Goal: Find specific page/section: Find specific page/section

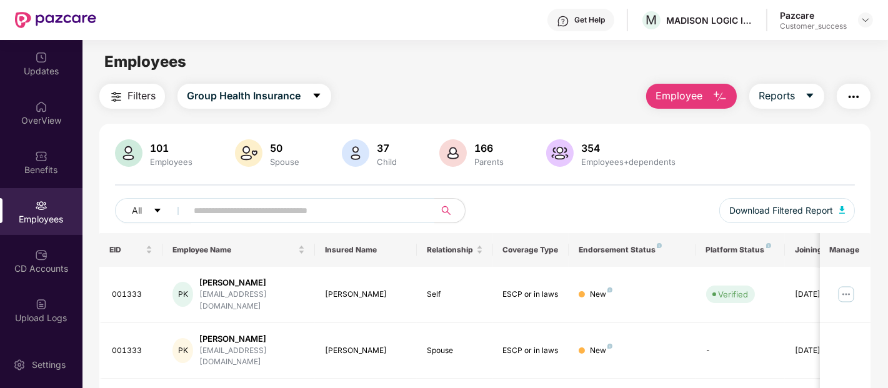
scroll to position [95, 0]
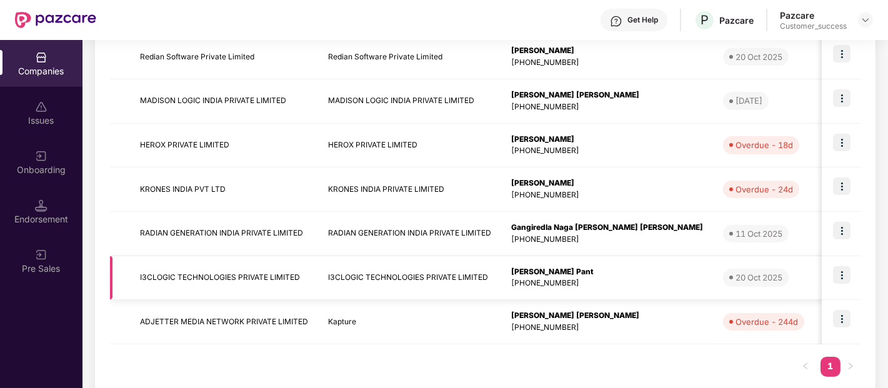
click at [411, 270] on td "I3CLOGIC TECHNOLOGIES PRIVATE LIMITED" at bounding box center [409, 278] width 183 height 44
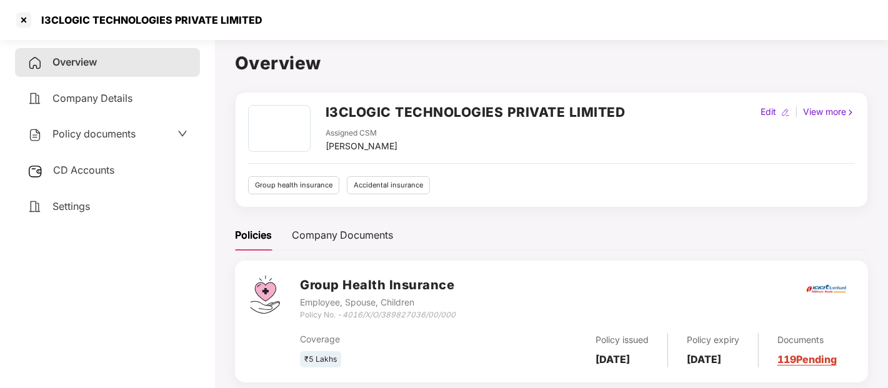
click at [436, 111] on h2 "I3CLOGIC TECHNOLOGIES PRIVATE LIMITED" at bounding box center [476, 112] width 300 height 21
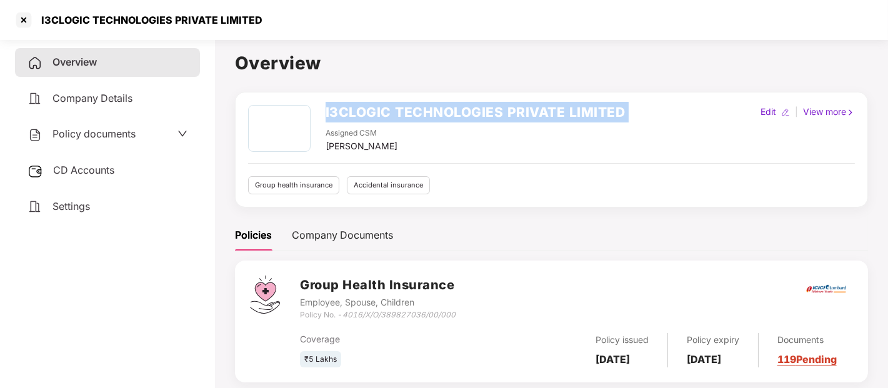
click at [436, 111] on h2 "I3CLOGIC TECHNOLOGIES PRIVATE LIMITED" at bounding box center [476, 112] width 300 height 21
copy h2 "I3CLOGIC TECHNOLOGIES PRIVATE LIMITED"
